Goal: Use online tool/utility: Utilize a website feature to perform a specific function

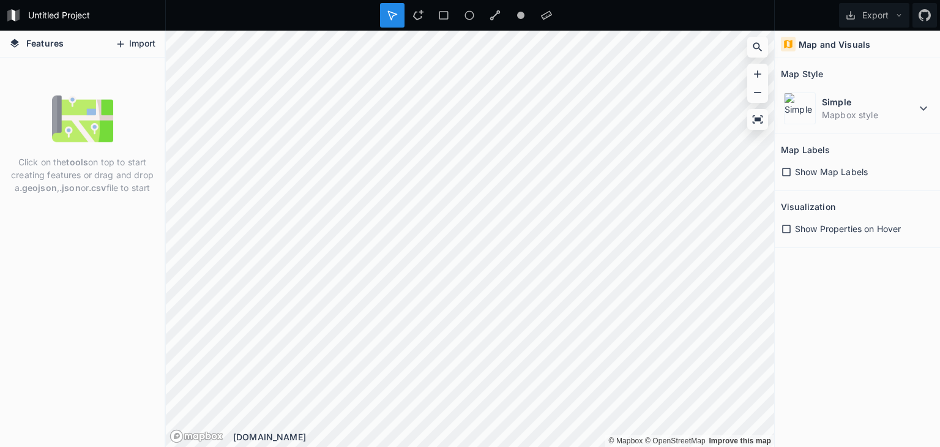
click at [151, 45] on button "Import" at bounding box center [135, 44] width 53 height 20
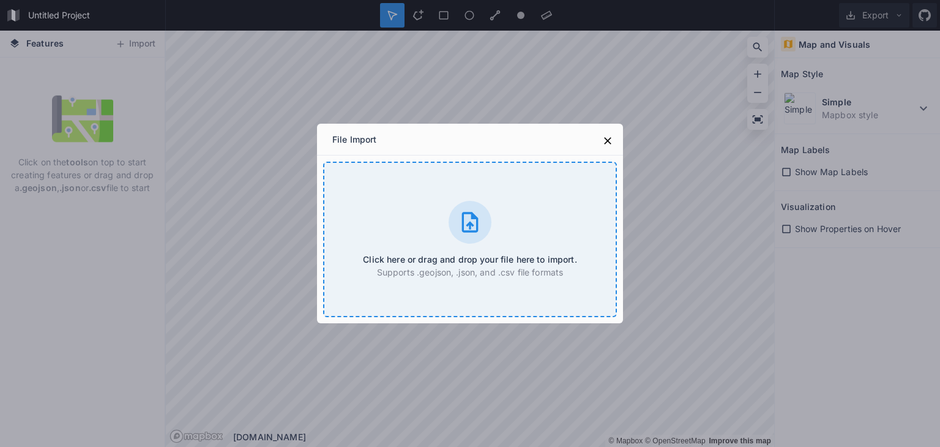
click at [457, 195] on div "Click here or drag and drop your file here to import. Supports .geojson, .json,…" at bounding box center [470, 240] width 294 height 156
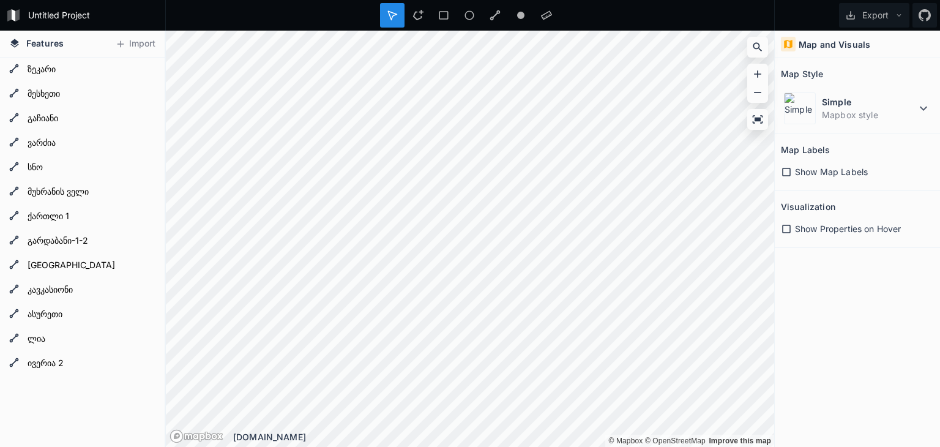
click at [787, 170] on icon at bounding box center [786, 172] width 11 height 11
click at [787, 225] on icon at bounding box center [786, 229] width 9 height 9
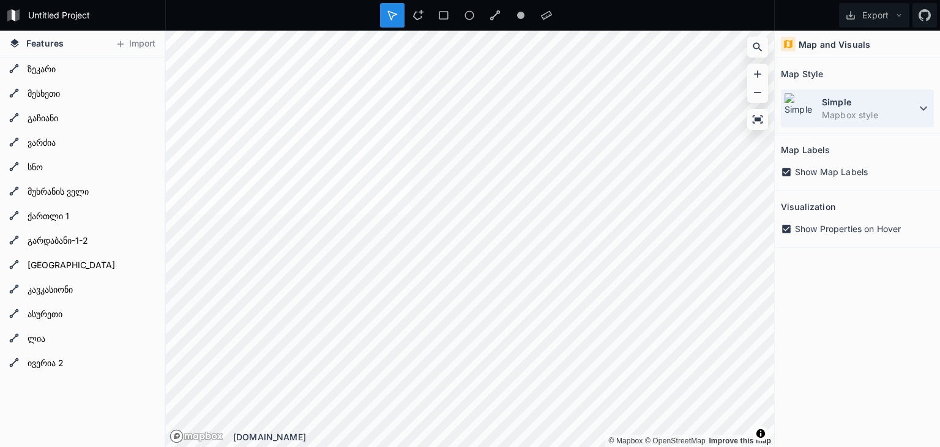
click at [891, 101] on dt "Simple" at bounding box center [869, 102] width 94 height 13
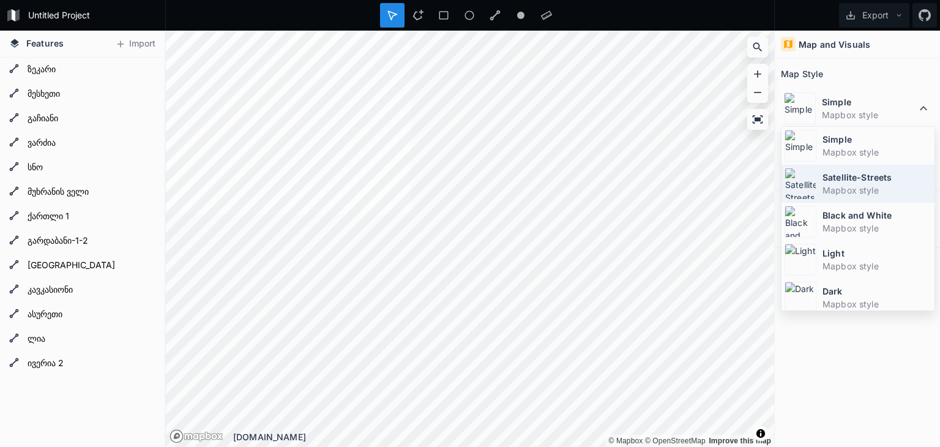
click at [850, 186] on dd "Mapbox style" at bounding box center [877, 190] width 109 height 13
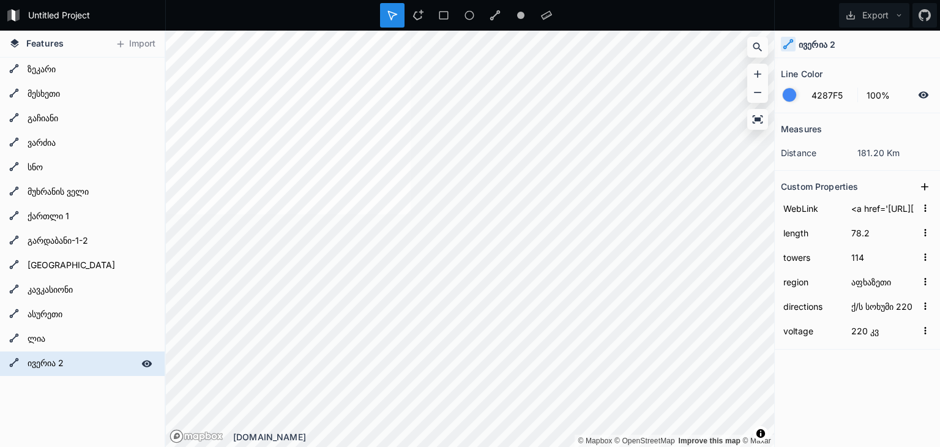
click at [47, 358] on form "ივერია 2" at bounding box center [81, 363] width 114 height 18
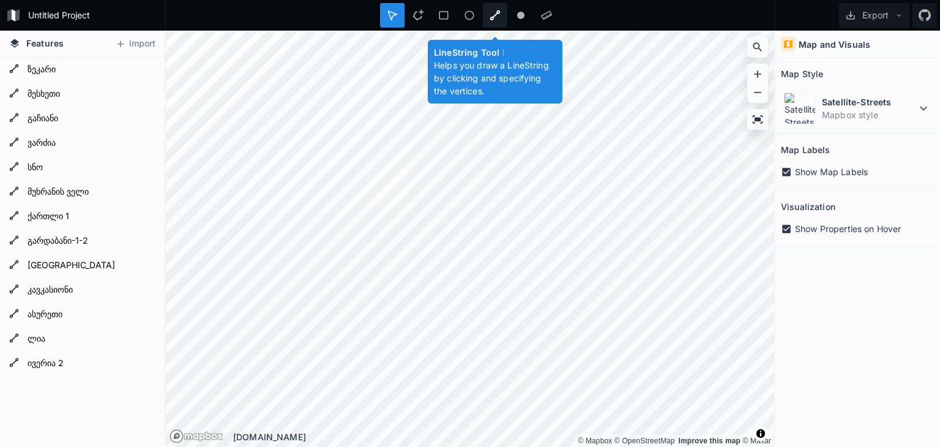
click at [496, 13] on icon at bounding box center [495, 15] width 11 height 11
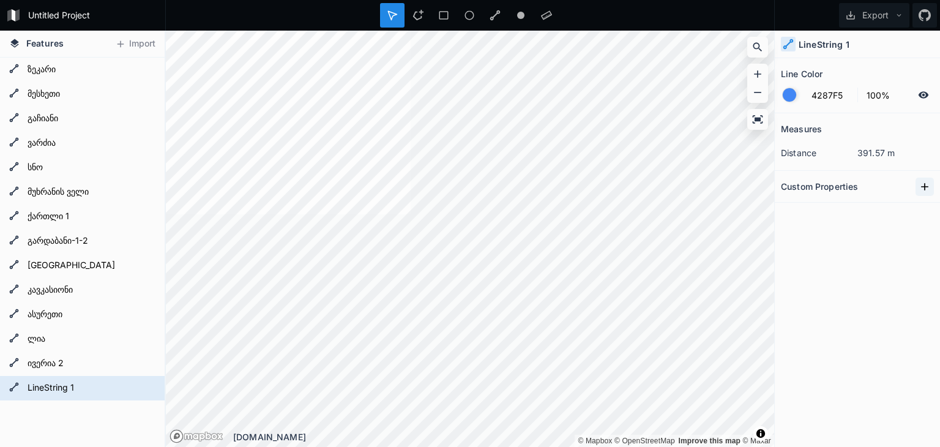
click at [925, 184] on icon at bounding box center [924, 186] width 7 height 7
click at [924, 208] on icon "button" at bounding box center [925, 208] width 11 height 11
click at [820, 268] on div "Measures distance 391.57 m Custom Properties property 1 Copy Value Delete" at bounding box center [857, 249] width 165 height 272
click at [58, 388] on form "LineString 1" at bounding box center [81, 388] width 114 height 18
click at [53, 366] on form "ივერია 2" at bounding box center [81, 363] width 114 height 18
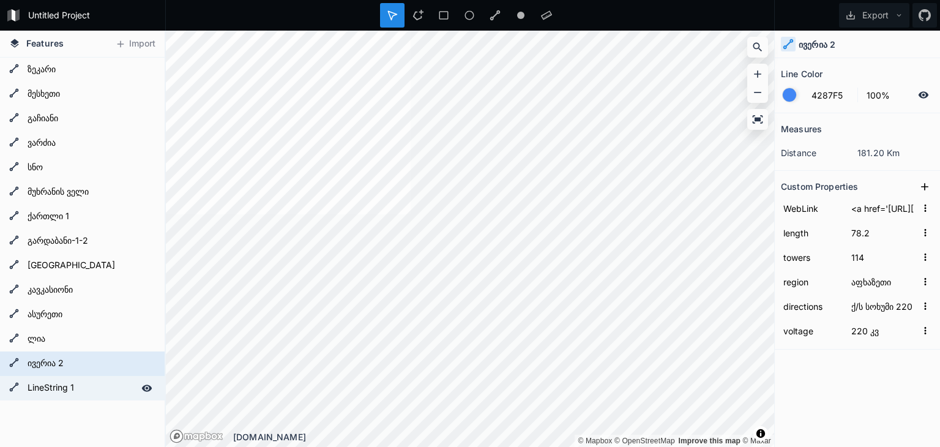
click at [142, 388] on icon at bounding box center [147, 387] width 10 height 7
click at [108, 389] on form "LineString 1" at bounding box center [81, 388] width 114 height 18
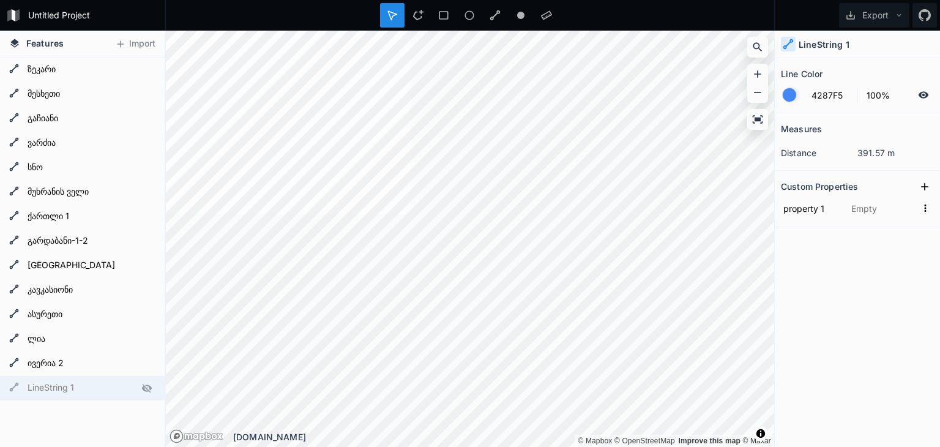
click at [72, 389] on form "LineString 1" at bounding box center [81, 388] width 114 height 18
click at [94, 401] on div "Delete" at bounding box center [131, 404] width 122 height 25
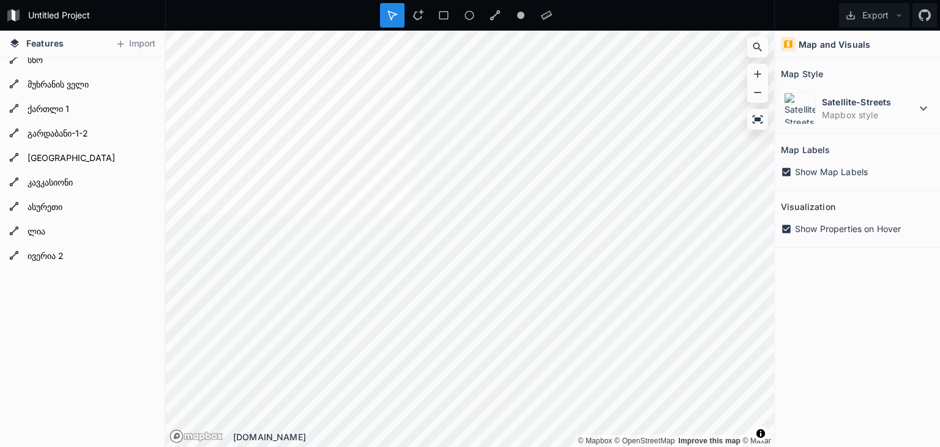
scroll to position [113, 0]
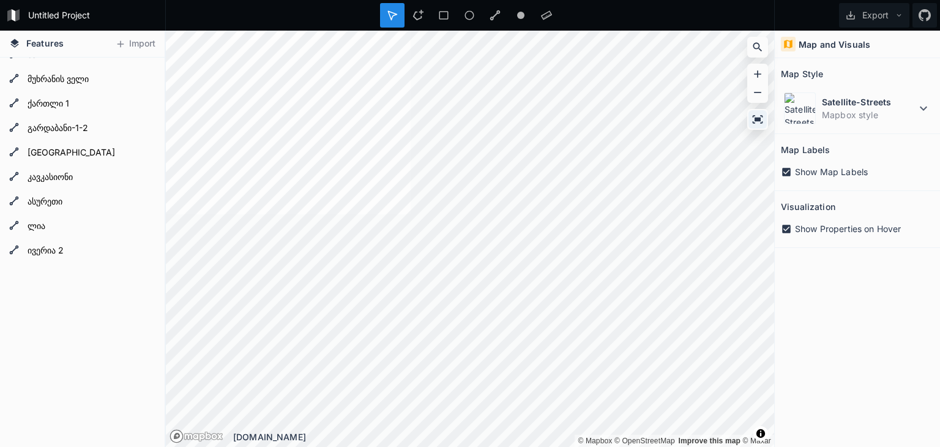
click at [756, 116] on icon at bounding box center [758, 119] width 12 height 12
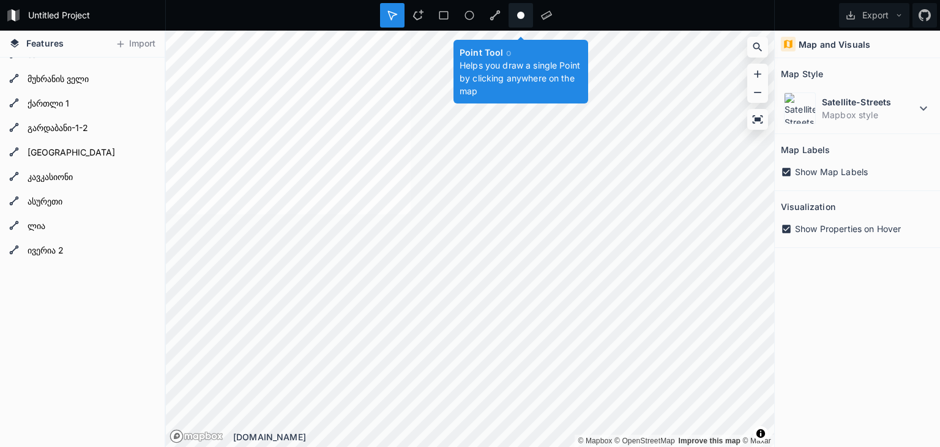
click at [522, 13] on circle at bounding box center [520, 15] width 7 height 7
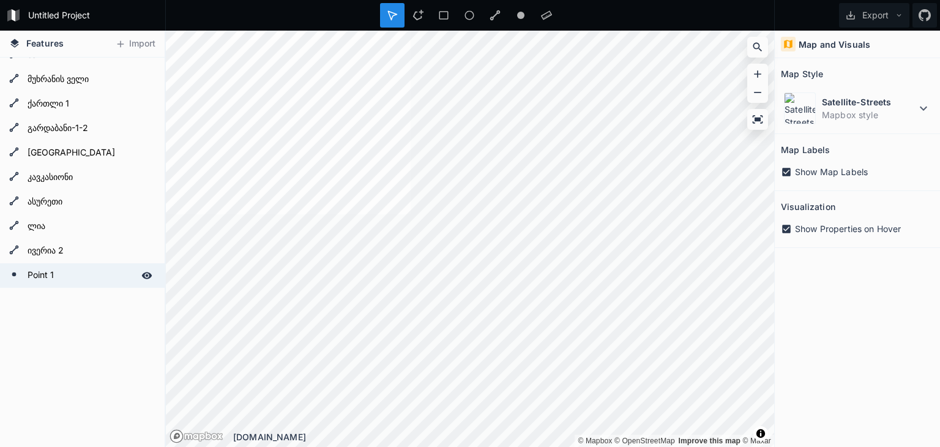
click at [141, 274] on icon at bounding box center [146, 275] width 11 height 11
click at [142, 274] on icon at bounding box center [147, 275] width 10 height 9
click at [105, 277] on form "Point 1" at bounding box center [81, 275] width 114 height 18
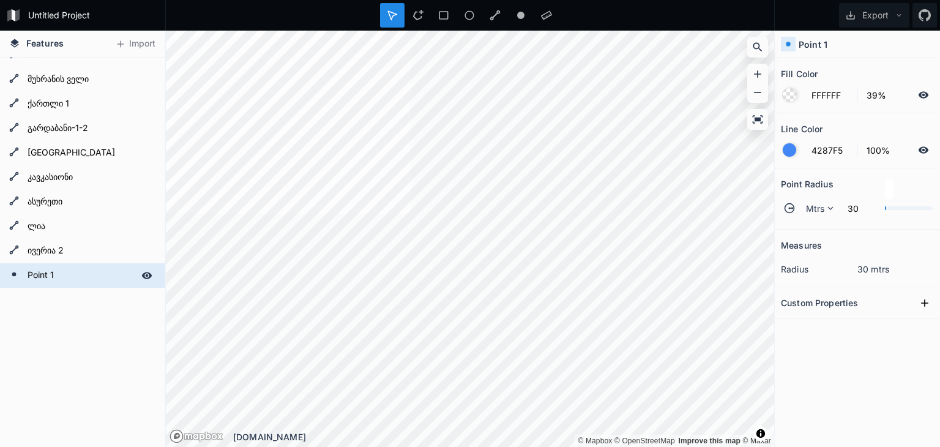
click at [40, 277] on form "Point 1" at bounding box center [81, 275] width 114 height 18
click at [922, 13] on icon at bounding box center [925, 15] width 12 height 12
click at [56, 45] on span "Features" at bounding box center [44, 43] width 37 height 13
